Goal: Task Accomplishment & Management: Manage account settings

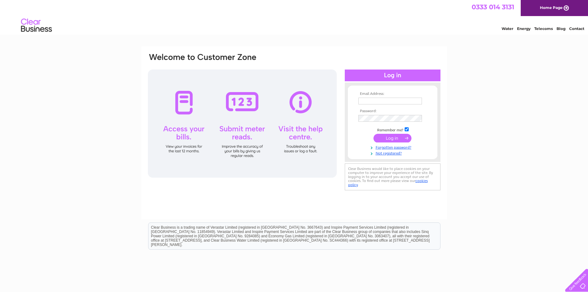
type input "denise@stewarts-kelso.co.uk"
click at [387, 137] on input "submit" at bounding box center [392, 138] width 38 height 9
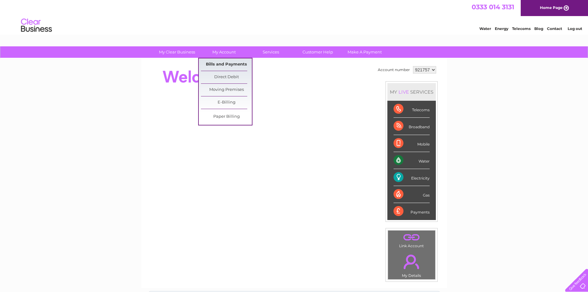
click at [227, 63] on link "Bills and Payments" at bounding box center [226, 64] width 51 height 12
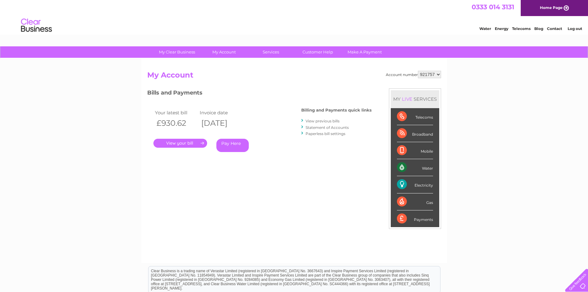
click at [318, 121] on link "View previous bills" at bounding box center [323, 121] width 34 height 5
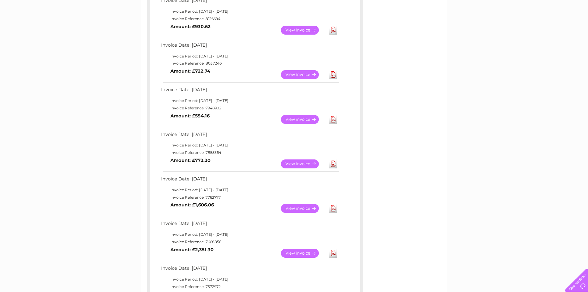
scroll to position [154, 0]
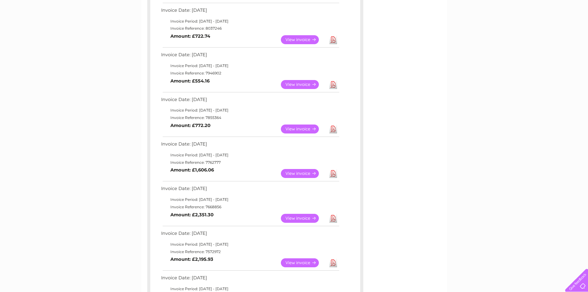
click at [295, 129] on link "View" at bounding box center [303, 128] width 45 height 9
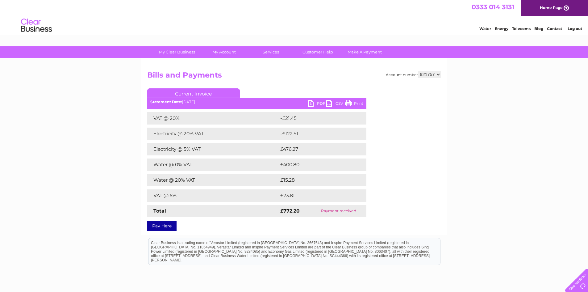
click at [310, 102] on link "PDF" at bounding box center [317, 104] width 19 height 9
